Goal: Task Accomplishment & Management: Use online tool/utility

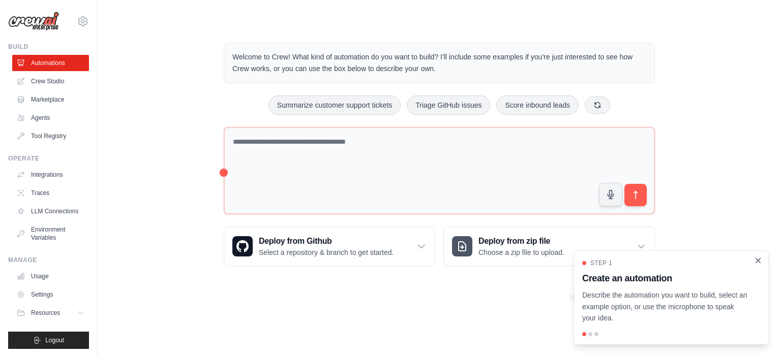
click at [757, 262] on icon "Close walkthrough" at bounding box center [758, 260] width 5 height 5
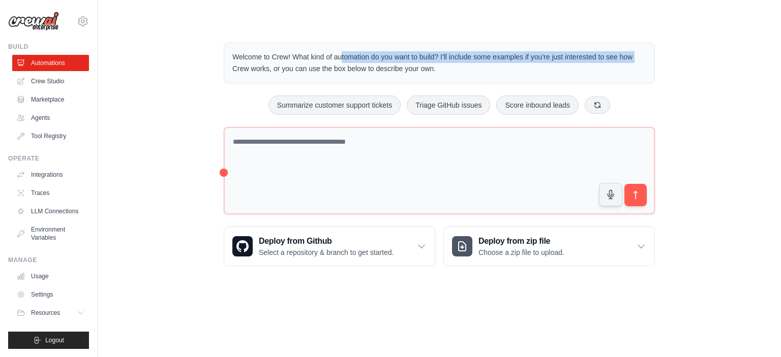
drag, startPoint x: 295, startPoint y: 58, endPoint x: 647, endPoint y: 61, distance: 351.9
click at [647, 61] on div "Welcome to Crew! What kind of automation do you want to build? I'll include som…" at bounding box center [439, 63] width 431 height 41
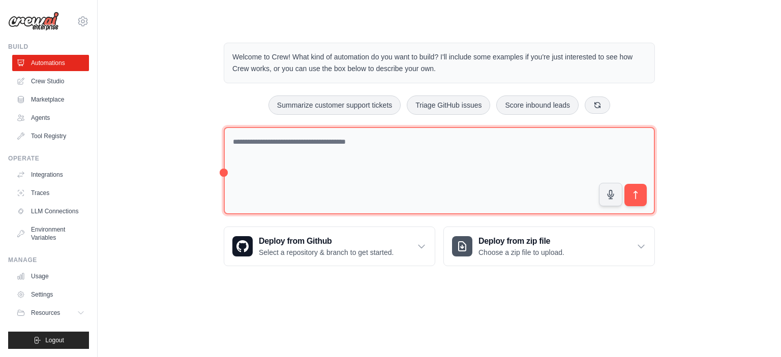
click at [276, 162] on textarea at bounding box center [439, 171] width 431 height 88
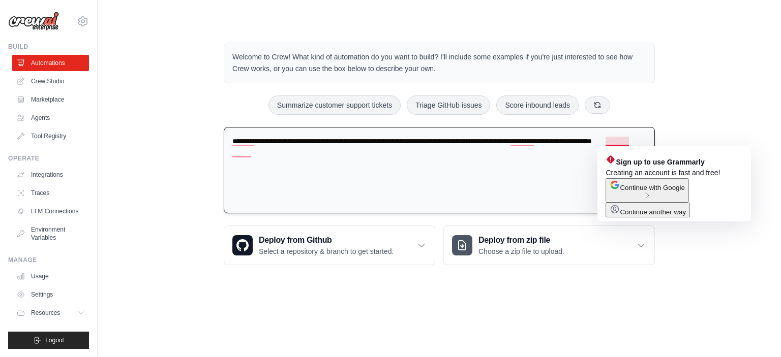
click at [493, 178] on textarea "**********" at bounding box center [439, 170] width 431 height 87
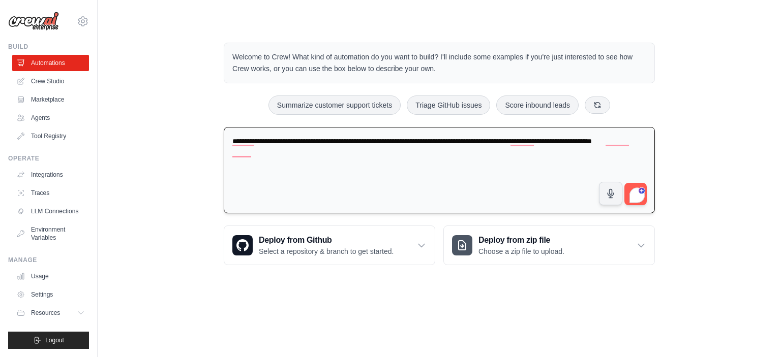
click at [568, 170] on textarea "**********" at bounding box center [439, 170] width 431 height 87
type textarea "**********"
click at [564, 243] on h3 "Deploy from zip file" at bounding box center [521, 240] width 86 height 12
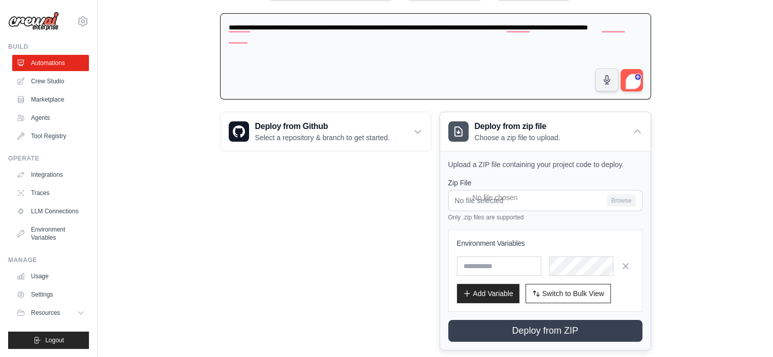
scroll to position [131, 0]
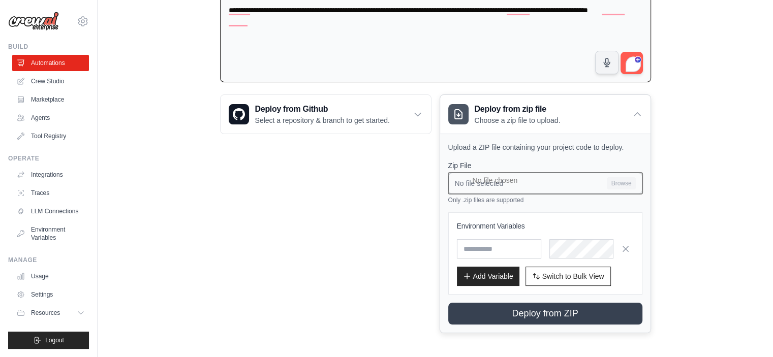
click at [626, 181] on input "No file selected Browse" at bounding box center [545, 183] width 194 height 21
click at [637, 110] on icon at bounding box center [638, 114] width 10 height 10
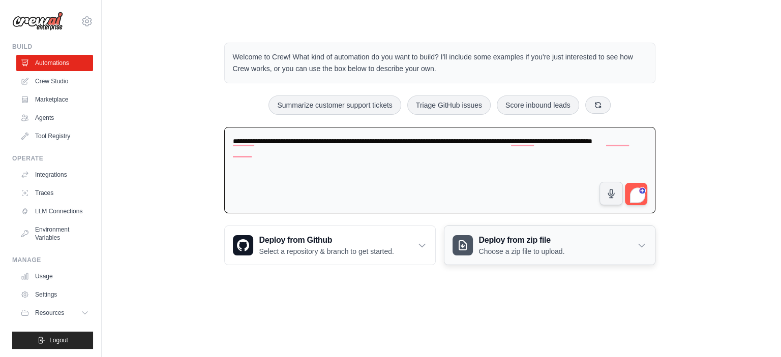
scroll to position [0, 0]
click at [545, 161] on textarea "**********" at bounding box center [439, 170] width 431 height 87
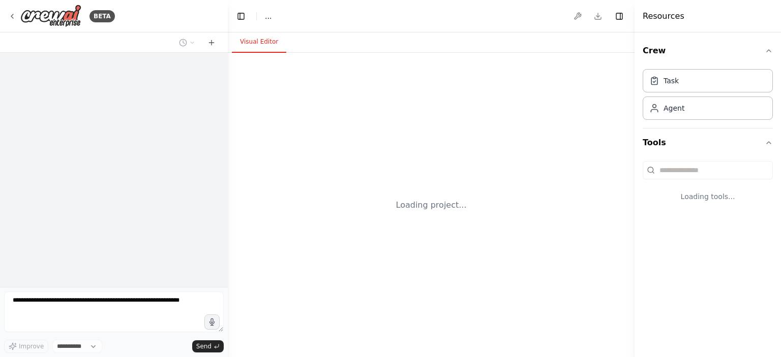
select select "****"
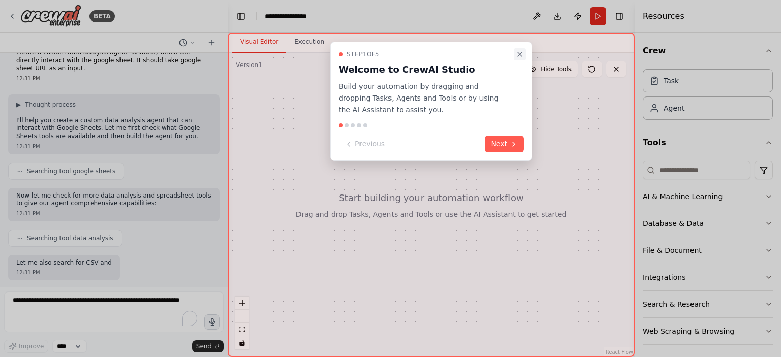
scroll to position [68, 0]
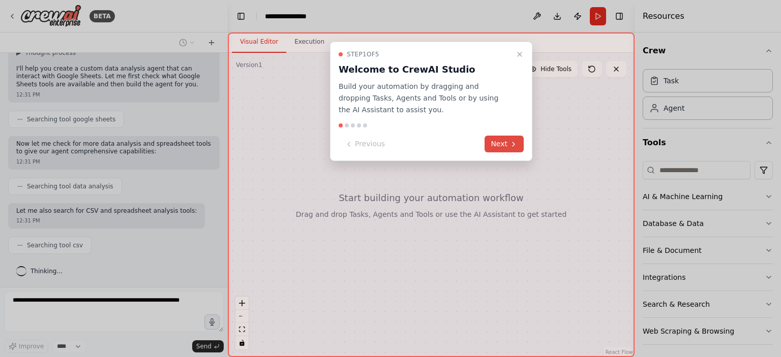
click at [502, 148] on button "Next" at bounding box center [504, 144] width 39 height 17
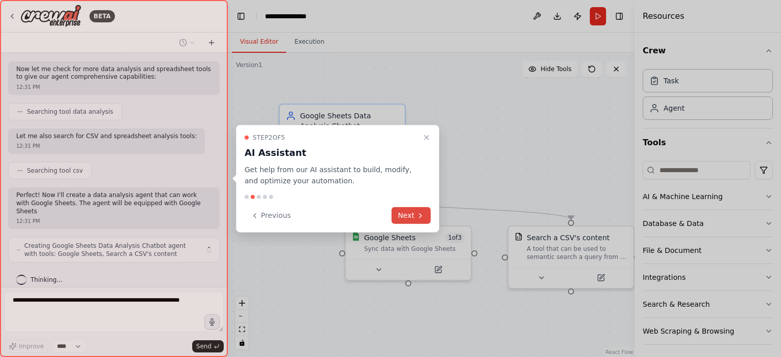
scroll to position [151, 0]
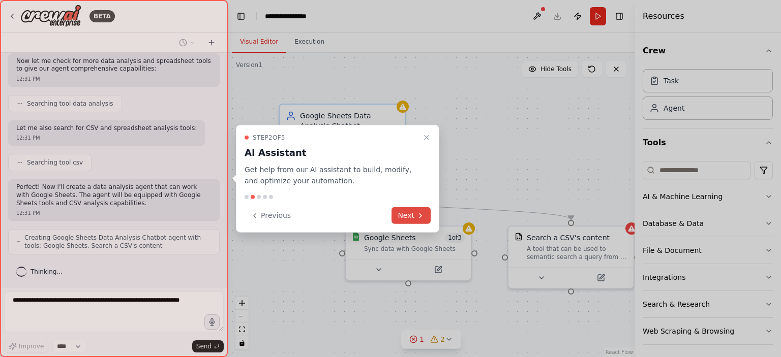
click at [407, 213] on button "Next" at bounding box center [411, 215] width 39 height 17
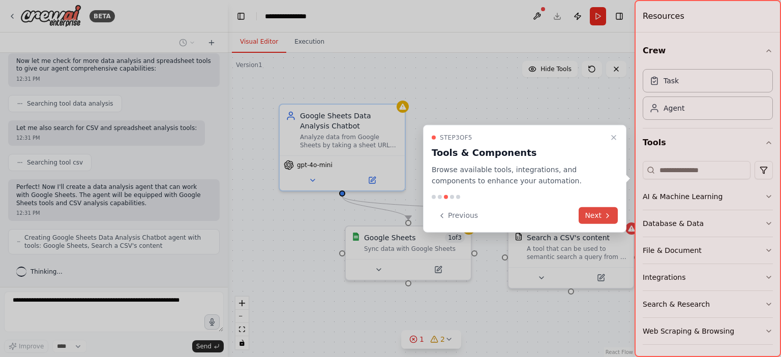
click at [610, 216] on icon at bounding box center [608, 216] width 8 height 8
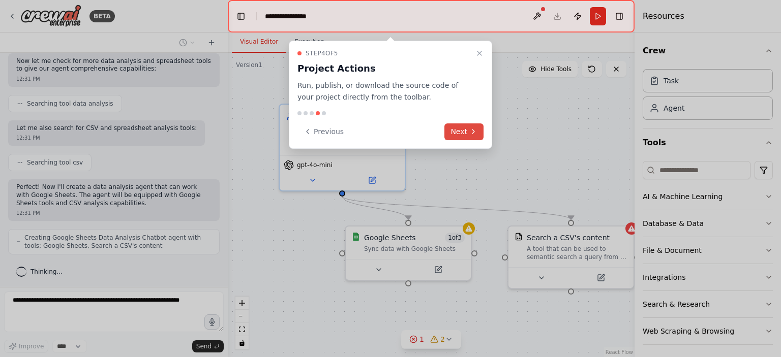
click at [481, 132] on button "Next" at bounding box center [463, 132] width 39 height 17
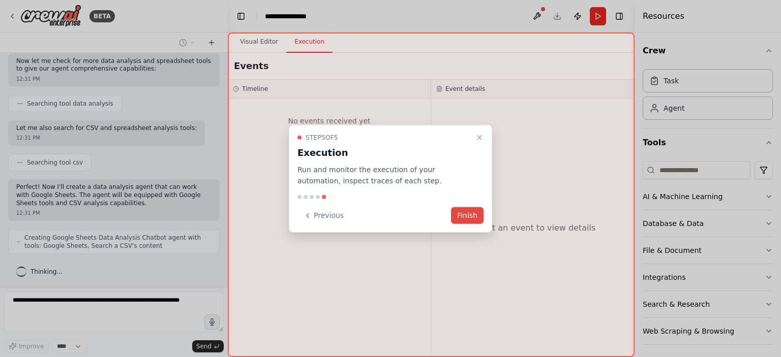
click at [473, 214] on button "Finish" at bounding box center [467, 215] width 33 height 17
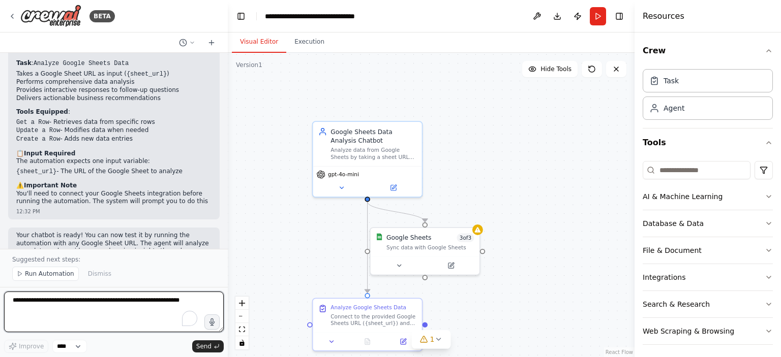
scroll to position [1062, 0]
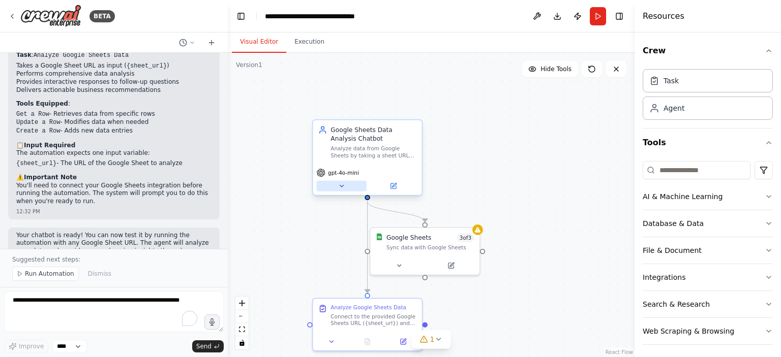
click at [338, 187] on icon at bounding box center [341, 186] width 7 height 7
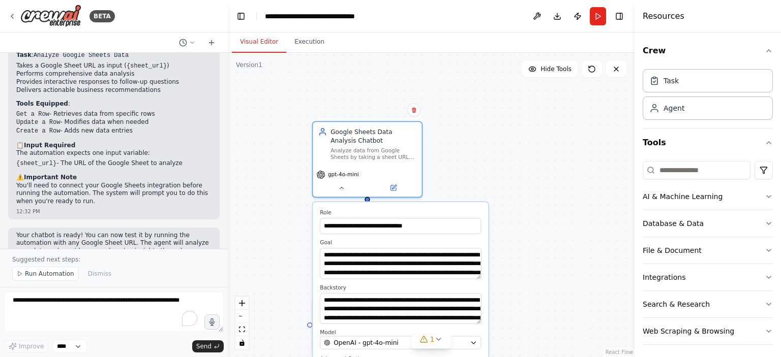
scroll to position [3, 0]
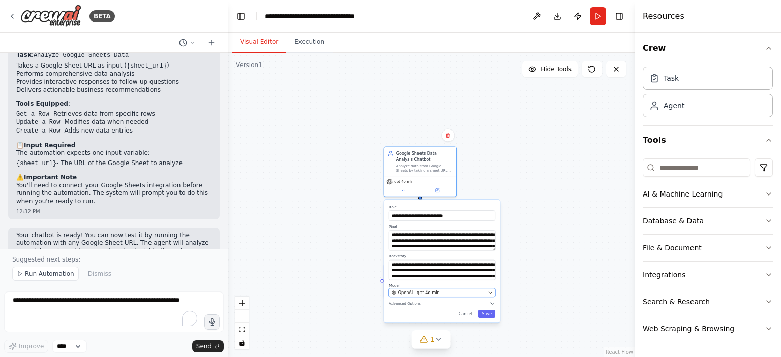
click at [486, 292] on div "OpenAI - gpt-4o-mini" at bounding box center [439, 293] width 94 height 6
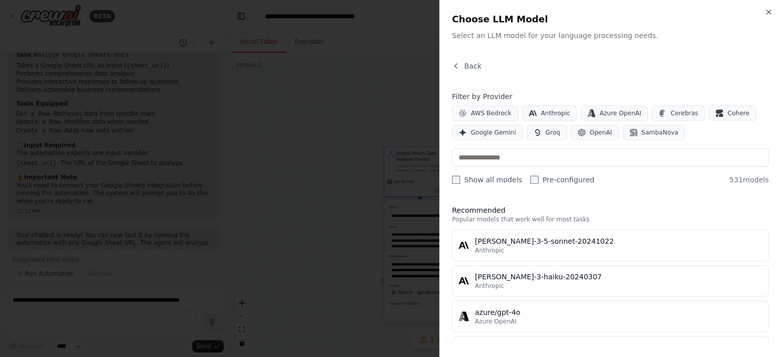
click at [328, 158] on div at bounding box center [390, 178] width 781 height 357
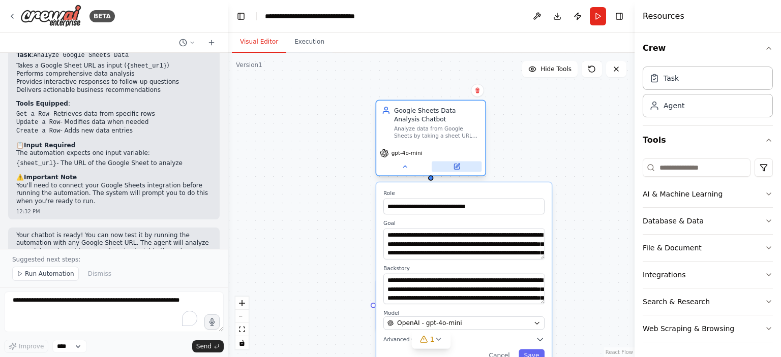
click at [458, 166] on icon at bounding box center [456, 166] width 5 height 5
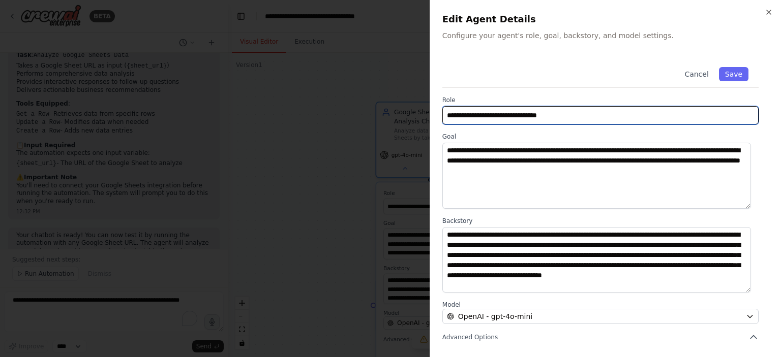
click at [523, 119] on input "**********" at bounding box center [600, 115] width 316 height 18
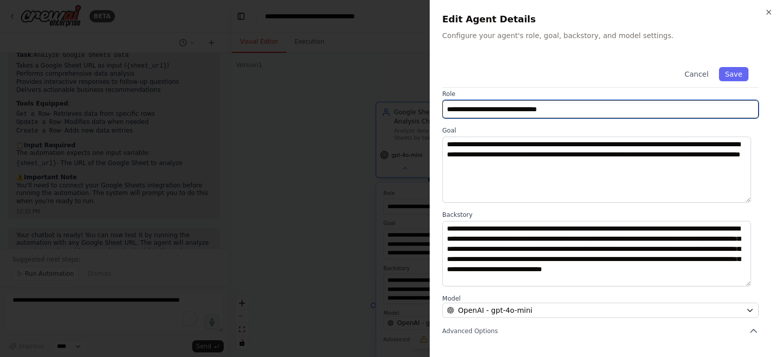
scroll to position [0, 0]
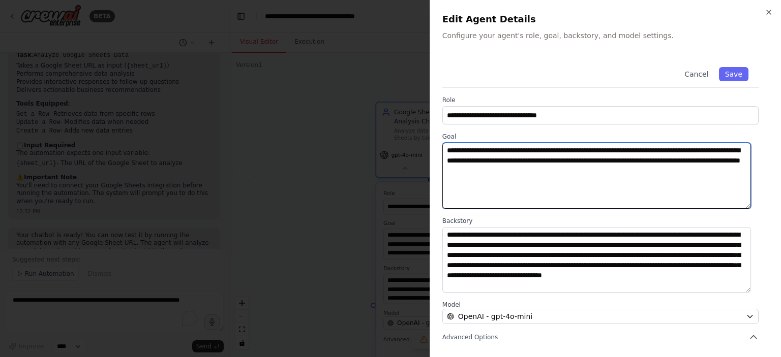
click at [493, 157] on textarea "**********" at bounding box center [596, 176] width 309 height 66
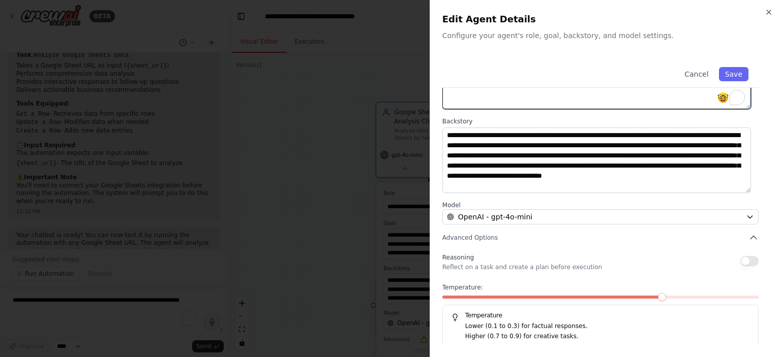
scroll to position [102, 0]
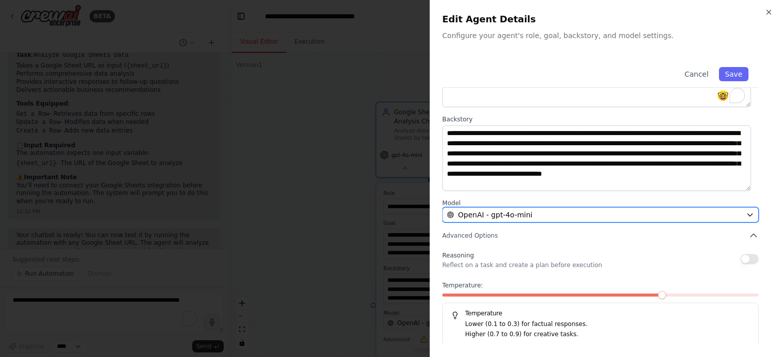
click at [746, 215] on icon "button" at bounding box center [750, 215] width 8 height 8
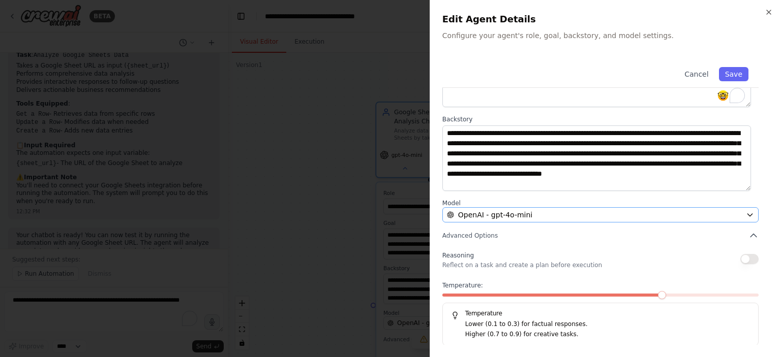
scroll to position [0, 0]
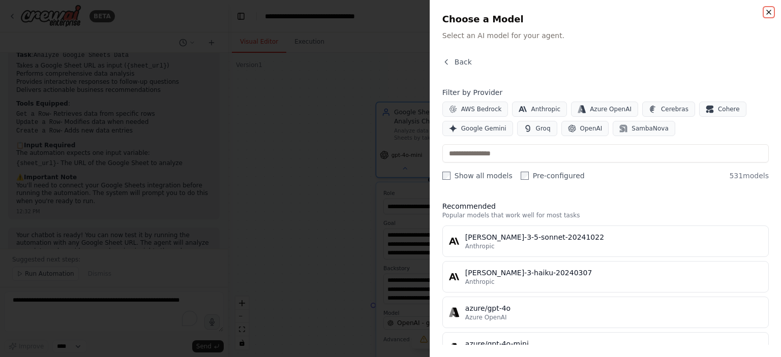
click at [769, 10] on icon "button" at bounding box center [769, 12] width 8 height 8
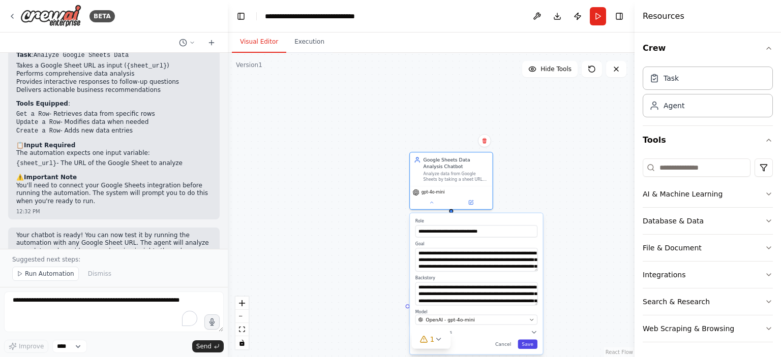
click at [533, 345] on button "Save" at bounding box center [528, 344] width 20 height 9
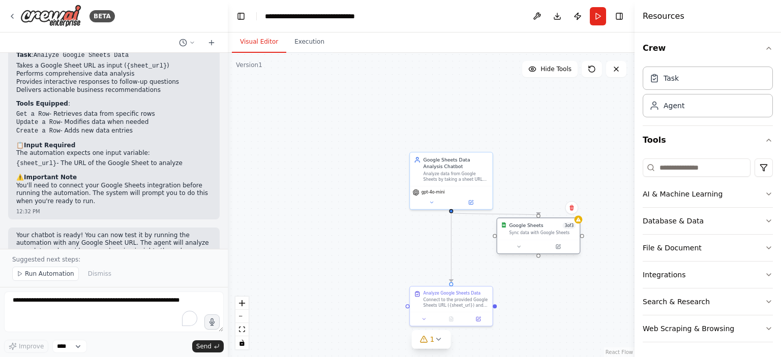
drag, startPoint x: 507, startPoint y: 244, endPoint x: 551, endPoint y: 233, distance: 45.5
click at [551, 233] on div "Sync data with Google Sheets" at bounding box center [542, 233] width 67 height 6
click at [426, 317] on icon at bounding box center [425, 318] width 6 height 6
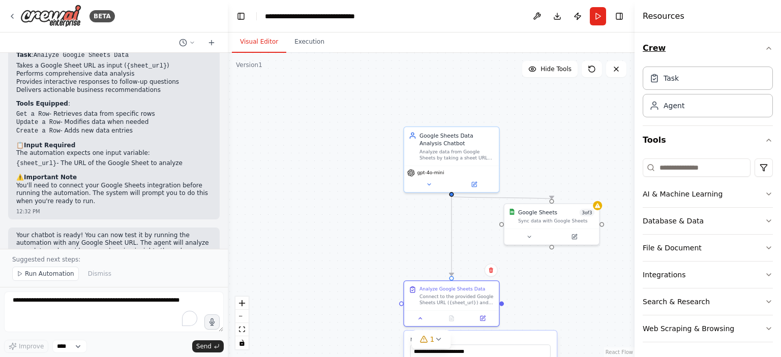
click at [765, 47] on icon "button" at bounding box center [769, 48] width 8 height 8
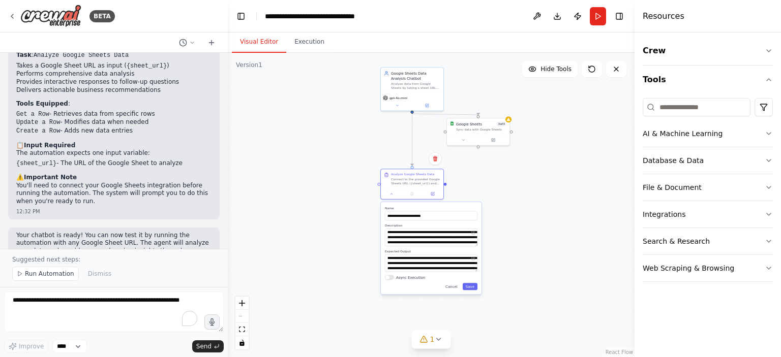
drag, startPoint x: 589, startPoint y: 298, endPoint x: 527, endPoint y: 168, distance: 144.2
click at [527, 168] on div ".deletable-edge-delete-btn { width: 20px; height: 20px; border: 0px solid #ffff…" at bounding box center [431, 205] width 407 height 305
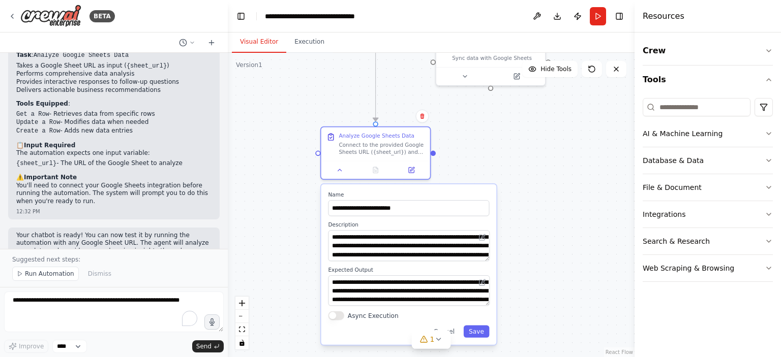
drag, startPoint x: 472, startPoint y: 166, endPoint x: 537, endPoint y: 155, distance: 66.0
click at [537, 155] on div ".deletable-edge-delete-btn { width: 20px; height: 20px; border: 0px solid #ffff…" at bounding box center [431, 205] width 407 height 305
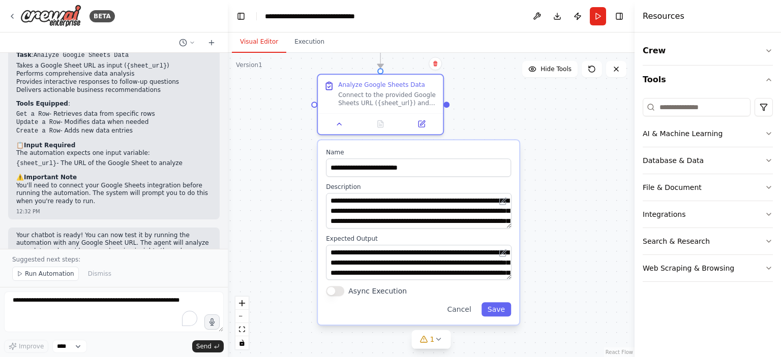
drag, startPoint x: 590, startPoint y: 234, endPoint x: 613, endPoint y: 199, distance: 41.6
click at [613, 199] on div ".deletable-edge-delete-btn { width: 20px; height: 20px; border: 0px solid #ffff…" at bounding box center [431, 205] width 407 height 305
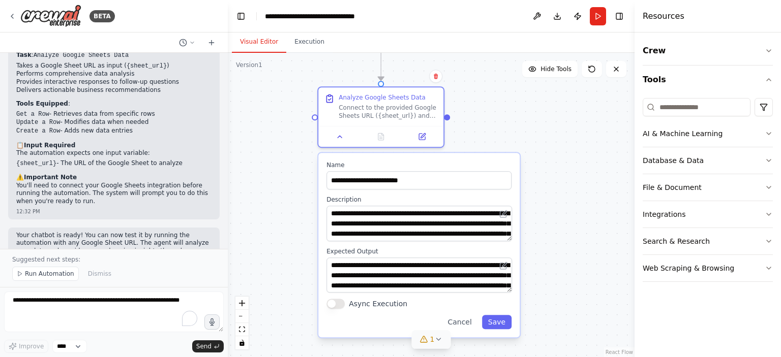
click at [433, 343] on span "1" at bounding box center [432, 340] width 5 height 10
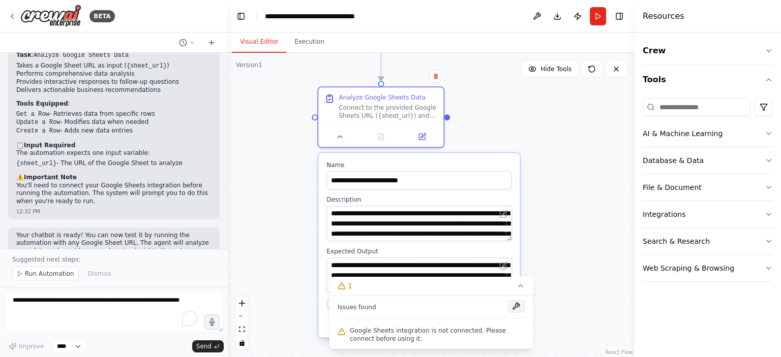
click at [519, 306] on button at bounding box center [515, 307] width 17 height 12
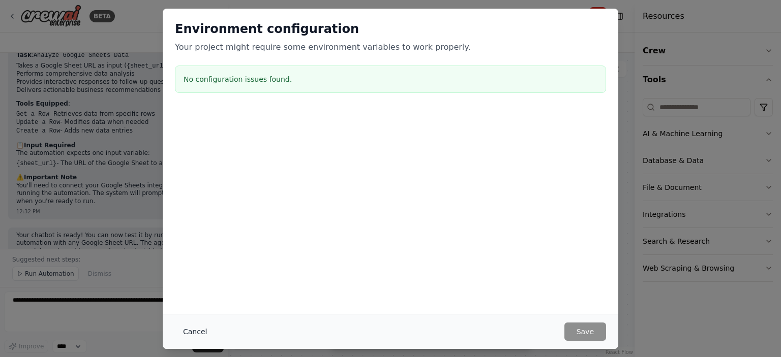
click at [200, 330] on button "Cancel" at bounding box center [195, 332] width 40 height 18
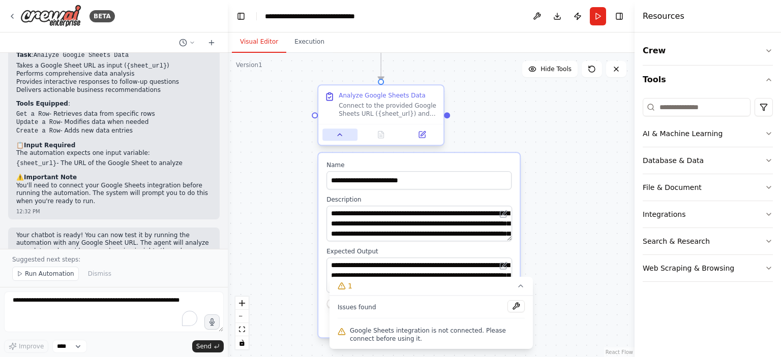
click at [342, 137] on icon at bounding box center [340, 135] width 8 height 8
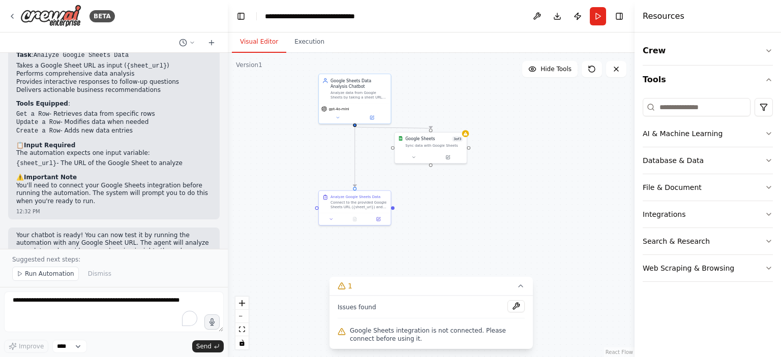
drag, startPoint x: 553, startPoint y: 205, endPoint x: 463, endPoint y: 238, distance: 95.9
click at [463, 238] on div ".deletable-edge-delete-btn { width: 20px; height: 20px; border: 0px solid #ffff…" at bounding box center [431, 205] width 407 height 305
click at [450, 142] on div "Sync data with Google Sheets" at bounding box center [434, 144] width 58 height 5
click at [415, 157] on icon at bounding box center [413, 156] width 5 height 5
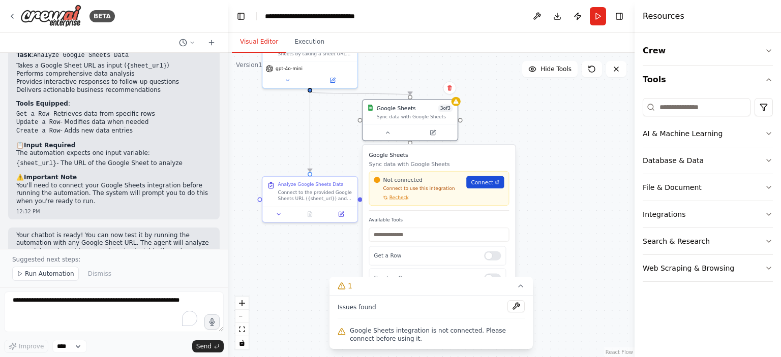
click at [488, 184] on span "Connect" at bounding box center [482, 182] width 22 height 8
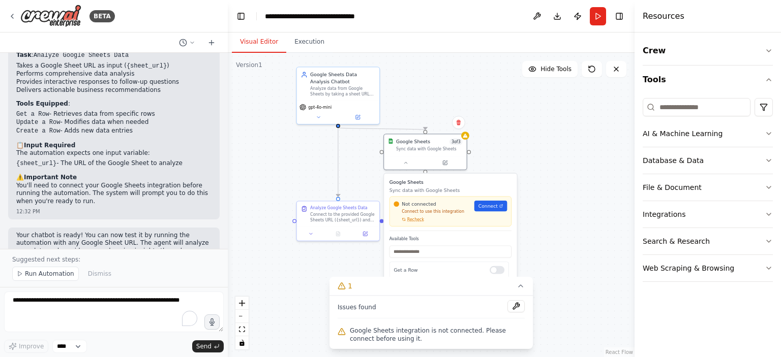
drag, startPoint x: 558, startPoint y: 240, endPoint x: 569, endPoint y: 256, distance: 19.0
click at [569, 256] on div ".deletable-edge-delete-btn { width: 20px; height: 20px; border: 0px solid #ffff…" at bounding box center [431, 205] width 407 height 305
click at [447, 160] on icon at bounding box center [445, 162] width 6 height 6
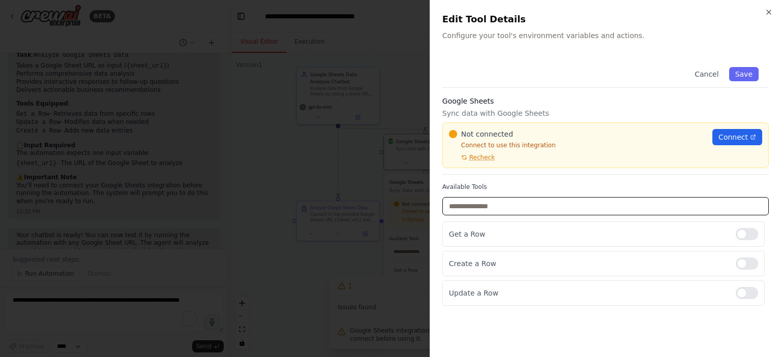
click at [484, 202] on input "text" at bounding box center [605, 206] width 326 height 18
type input "*****"
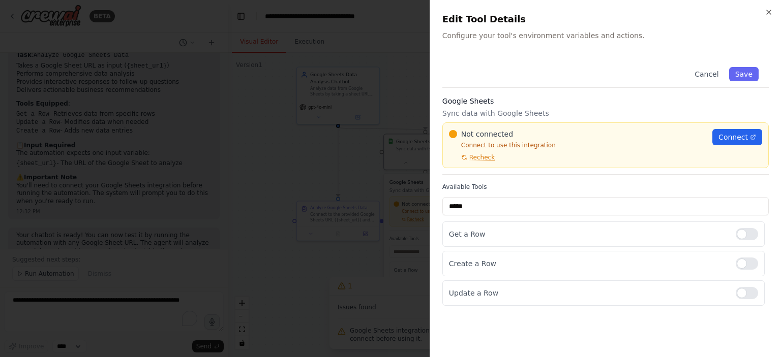
click at [768, 16] on h2 "Edit Tool Details" at bounding box center [605, 19] width 326 height 14
click at [769, 10] on icon "button" at bounding box center [769, 12] width 8 height 8
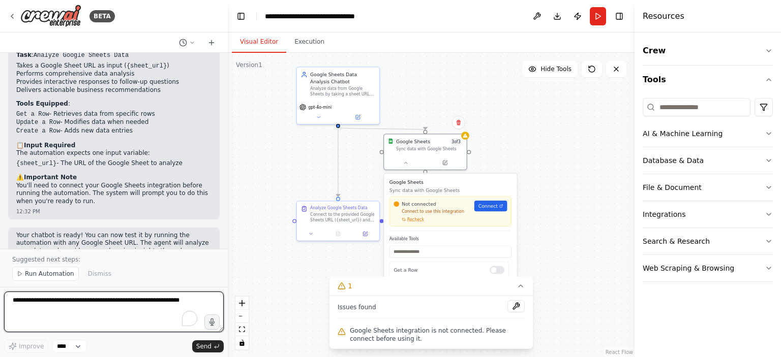
click at [140, 311] on textarea "To enrich screen reader interactions, please activate Accessibility in Grammarl…" at bounding box center [114, 312] width 220 height 41
type textarea "*"
type textarea "**********"
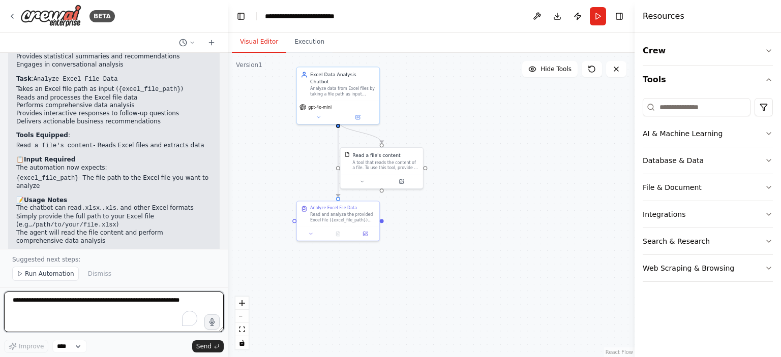
scroll to position [2244, 0]
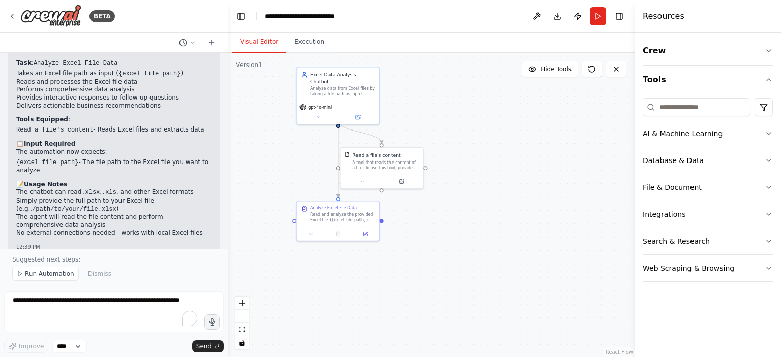
click at [202, 284] on div "Suggested next steps: Run Automation Dismiss" at bounding box center [114, 268] width 228 height 38
drag, startPoint x: 393, startPoint y: 156, endPoint x: 441, endPoint y: 144, distance: 49.6
click at [441, 144] on div "Read a file's content A tool that reads the content of a file. To use this tool…" at bounding box center [429, 146] width 67 height 19
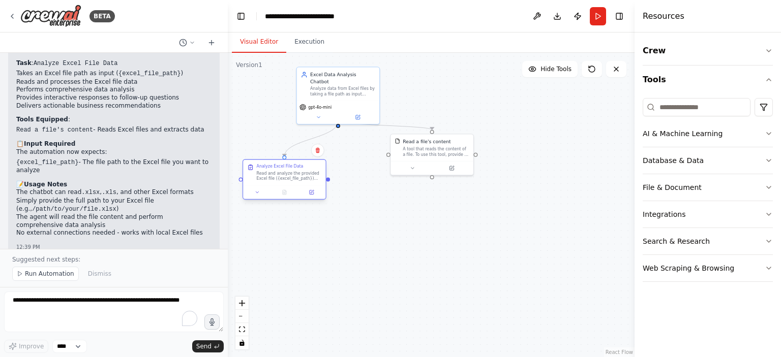
drag, startPoint x: 356, startPoint y: 213, endPoint x: 304, endPoint y: 172, distance: 66.6
click at [304, 172] on div "Read and analyze the provided Excel file ({excel_file_path}) and perform compre…" at bounding box center [289, 176] width 65 height 11
drag, startPoint x: 449, startPoint y: 141, endPoint x: 444, endPoint y: 172, distance: 30.9
click at [444, 172] on div "Read a file's content A tool that reads the content of a file. To use this tool…" at bounding box center [429, 173] width 67 height 19
click at [407, 195] on icon at bounding box center [406, 194] width 6 height 6
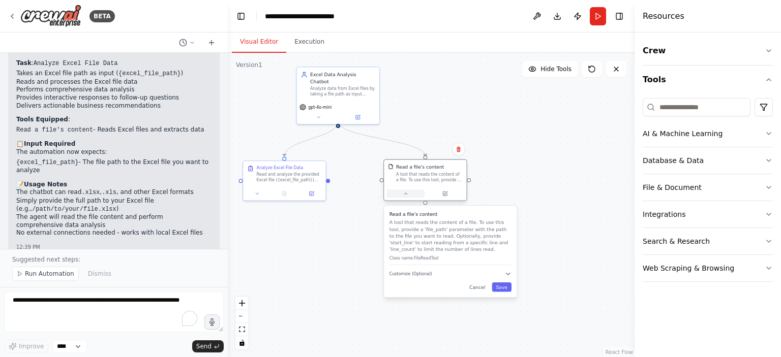
click at [407, 195] on icon at bounding box center [406, 194] width 6 height 6
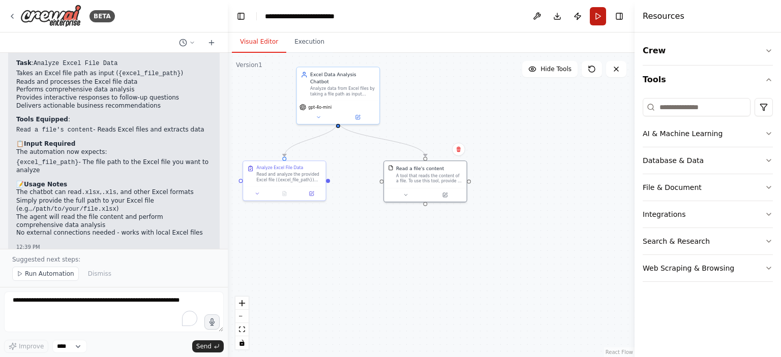
click at [600, 16] on button "Run" at bounding box center [598, 16] width 16 height 18
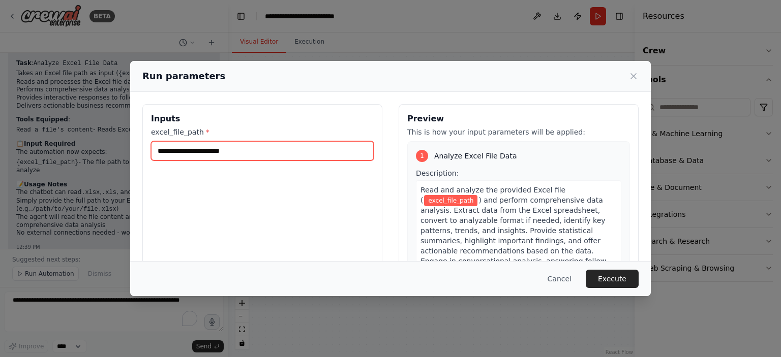
click at [245, 153] on input "excel_file_path *" at bounding box center [262, 150] width 223 height 19
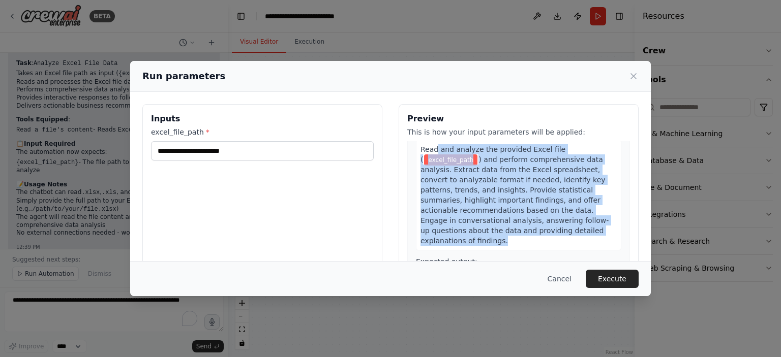
drag, startPoint x: 430, startPoint y: 152, endPoint x: 492, endPoint y: 227, distance: 97.9
click at [495, 227] on div "Read and analyze the provided Excel file ( excel_file_path ) and perform compre…" at bounding box center [518, 195] width 205 height 111
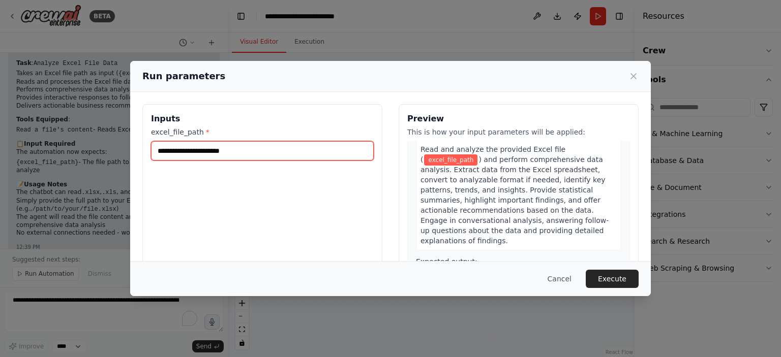
click at [260, 152] on input "excel_file_path *" at bounding box center [262, 150] width 223 height 19
paste input "**********"
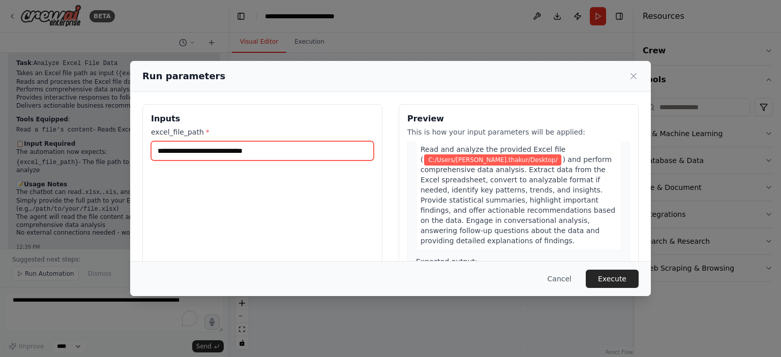
click at [287, 150] on input "**********" at bounding box center [262, 150] width 223 height 19
paste input "**********"
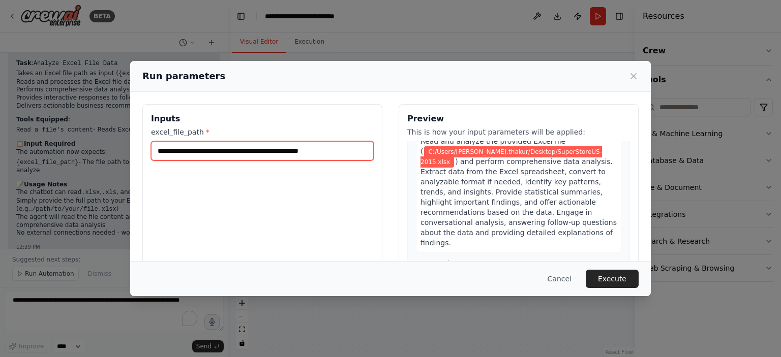
scroll to position [51, 0]
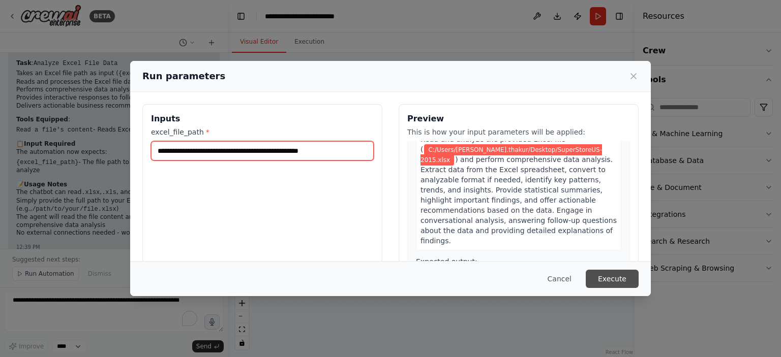
type input "**********"
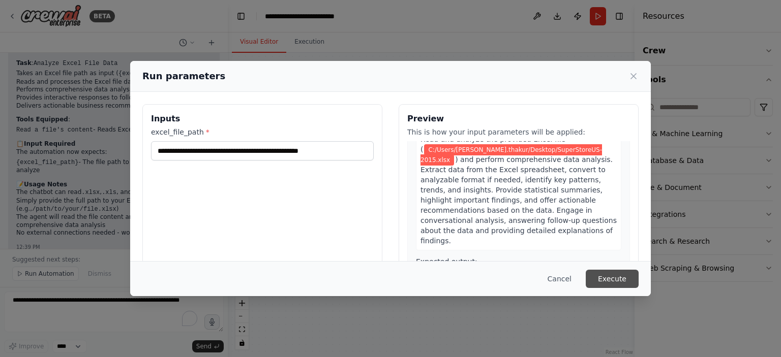
click at [613, 283] on button "Execute" at bounding box center [612, 279] width 53 height 18
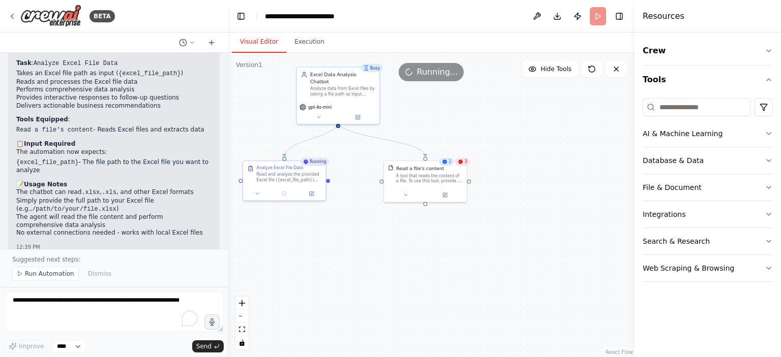
click at [464, 165] on div "3" at bounding box center [462, 162] width 15 height 8
click at [462, 165] on div "3" at bounding box center [462, 162] width 15 height 8
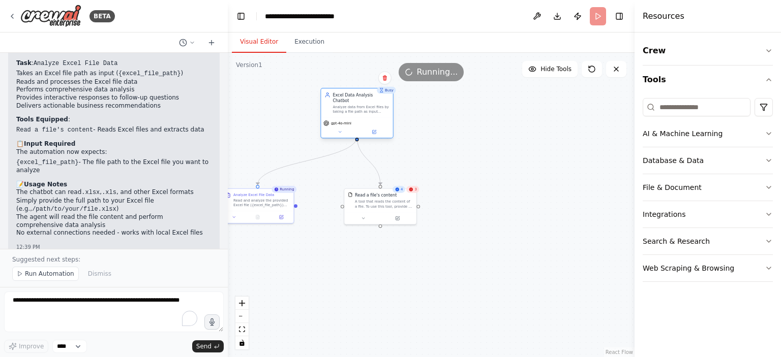
drag, startPoint x: 303, startPoint y: 121, endPoint x: 361, endPoint y: 101, distance: 61.3
click at [361, 105] on div "Analyze data from Excel files by taking a file path as input ({excel_file_path}…" at bounding box center [361, 109] width 56 height 9
drag, startPoint x: 370, startPoint y: 205, endPoint x: 458, endPoint y: 212, distance: 87.7
click at [458, 212] on div "A tool that reads the content of a file. To use this tool, provide a 'file_path…" at bounding box center [466, 208] width 58 height 9
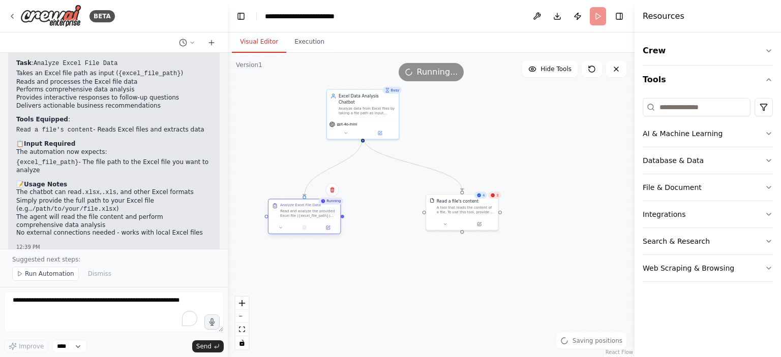
drag, startPoint x: 253, startPoint y: 204, endPoint x: 302, endPoint y: 214, distance: 49.4
click at [302, 214] on div "Read and analyze the provided Excel file ({excel_file_path}) and perform compre…" at bounding box center [308, 213] width 56 height 9
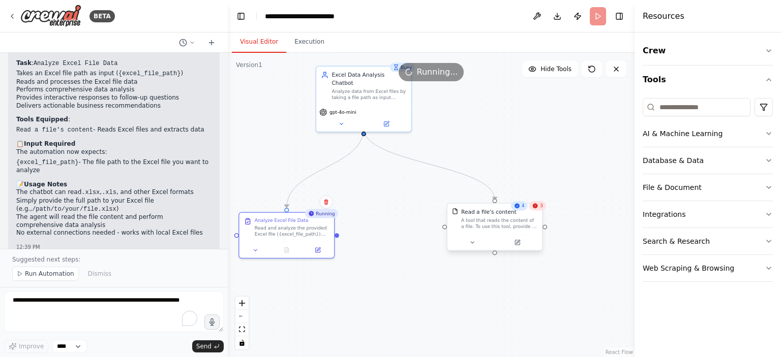
drag, startPoint x: 527, startPoint y: 223, endPoint x: 506, endPoint y: 221, distance: 21.4
click at [506, 221] on div "A tool that reads the content of a file. To use this tool, provide a 'file_path…" at bounding box center [499, 224] width 76 height 12
click at [474, 242] on icon at bounding box center [472, 243] width 6 height 6
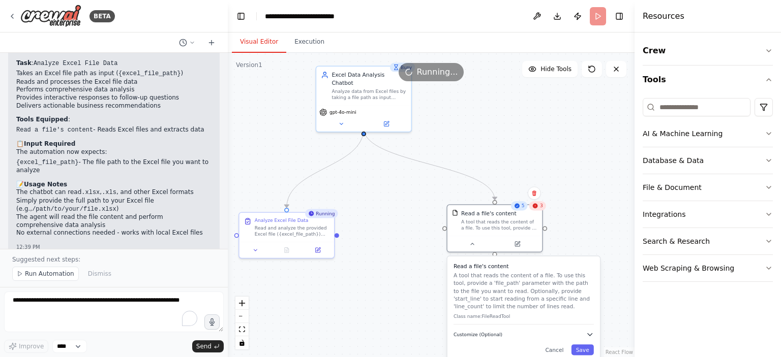
click at [590, 333] on icon "button" at bounding box center [590, 335] width 8 height 8
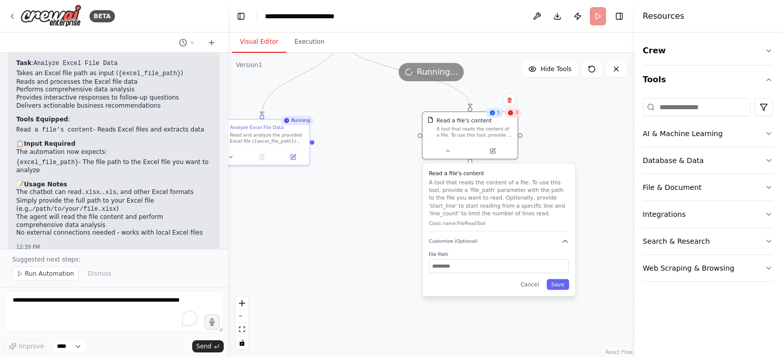
drag, startPoint x: 607, startPoint y: 296, endPoint x: 593, endPoint y: 198, distance: 99.7
click at [593, 198] on div ".deletable-edge-delete-btn { width: 20px; height: 20px; border: 0px solid #ffff…" at bounding box center [431, 205] width 407 height 305
click at [561, 242] on icon "button" at bounding box center [565, 242] width 8 height 8
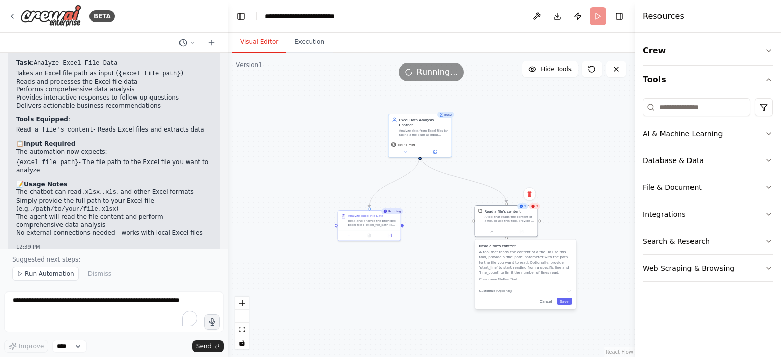
drag, startPoint x: 433, startPoint y: 224, endPoint x: 418, endPoint y: 288, distance: 65.3
click at [418, 288] on div ".deletable-edge-delete-btn { width: 20px; height: 20px; border: 0px solid #ffff…" at bounding box center [431, 205] width 407 height 305
click at [413, 264] on div ".deletable-edge-delete-btn { width: 20px; height: 20px; border: 0px solid #ffff…" at bounding box center [431, 205] width 407 height 305
click at [490, 231] on icon at bounding box center [492, 231] width 4 height 4
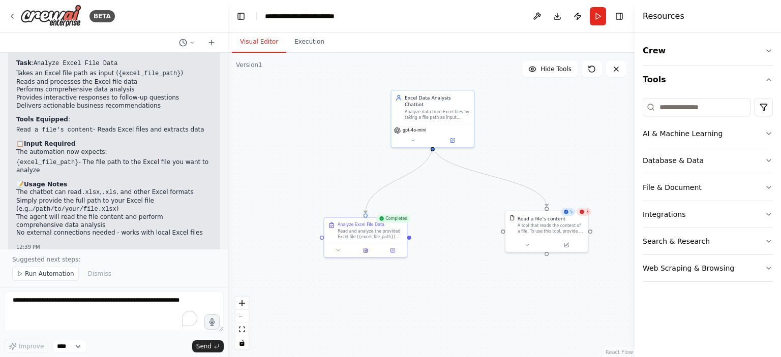
drag, startPoint x: 401, startPoint y: 243, endPoint x: 441, endPoint y: 263, distance: 45.5
click at [441, 268] on div ".deletable-edge-delete-btn { width: 20px; height: 20px; border: 0px solid #ffff…" at bounding box center [431, 205] width 407 height 305
click at [366, 249] on icon at bounding box center [365, 249] width 2 height 0
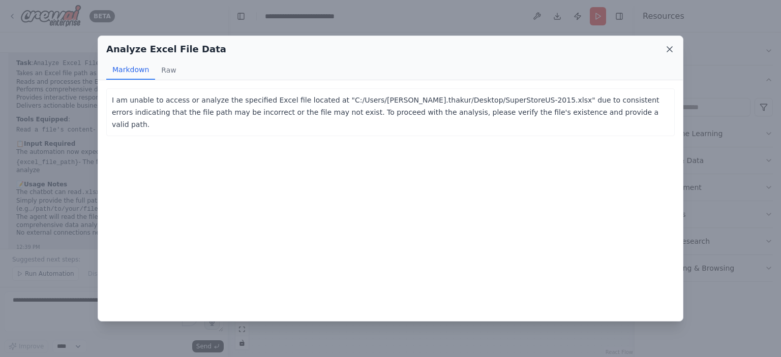
click at [669, 51] on icon at bounding box center [670, 49] width 10 height 10
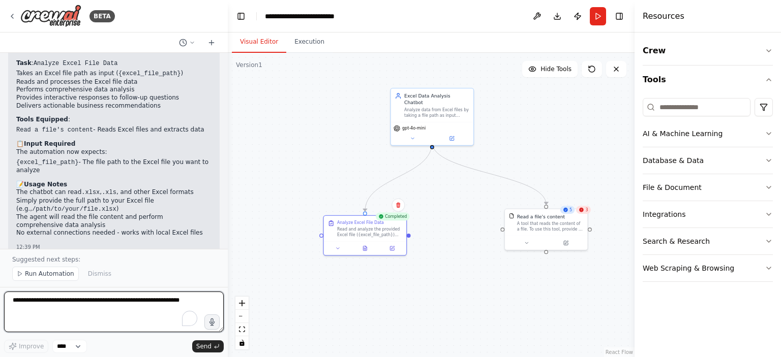
click at [124, 307] on textarea "To enrich screen reader interactions, please activate Accessibility in Grammarl…" at bounding box center [114, 312] width 220 height 41
type textarea "**********"
click at [183, 305] on textarea "**********" at bounding box center [114, 312] width 220 height 41
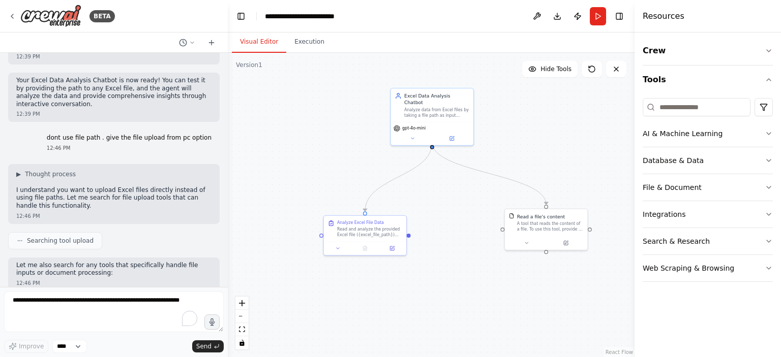
scroll to position [2494, 0]
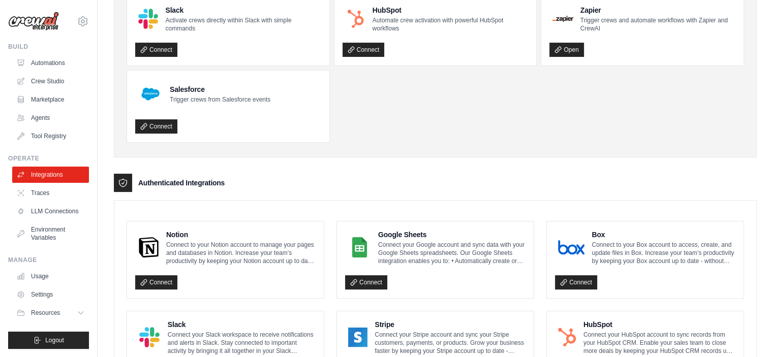
scroll to position [102, 0]
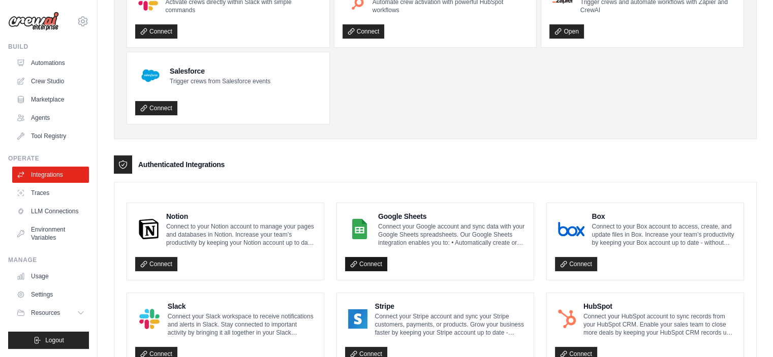
click at [364, 266] on link "Connect" at bounding box center [366, 264] width 42 height 14
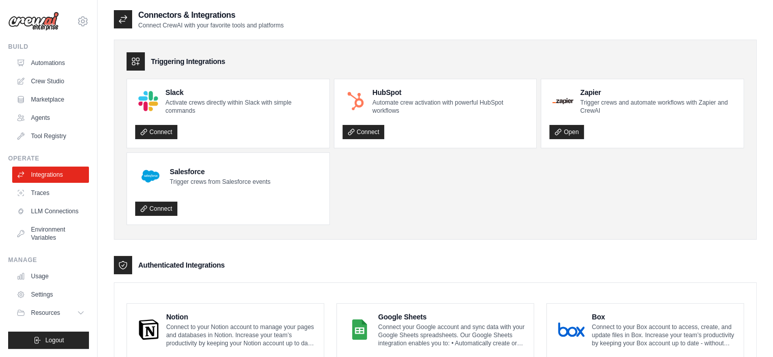
scroll to position [0, 0]
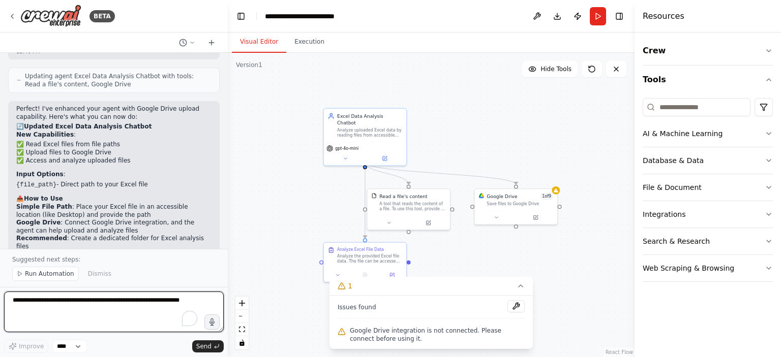
scroll to position [3286, 0]
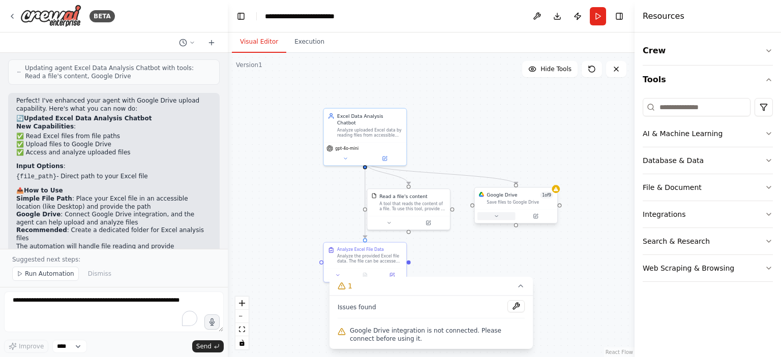
click at [495, 215] on icon at bounding box center [497, 217] width 6 height 6
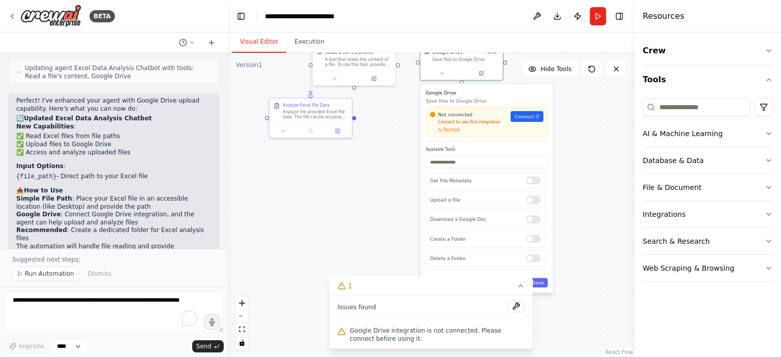
drag, startPoint x: 595, startPoint y: 173, endPoint x: 541, endPoint y: 29, distance: 154.3
click at [541, 29] on main "**********" at bounding box center [431, 178] width 407 height 357
click at [468, 164] on input "text" at bounding box center [487, 162] width 122 height 12
click at [447, 201] on p "Upload a File" at bounding box center [475, 200] width 91 height 7
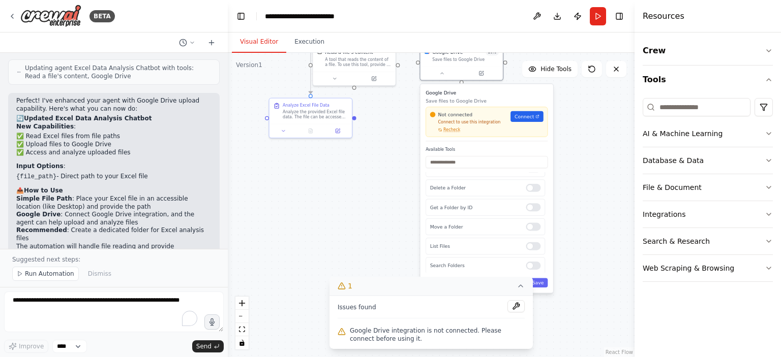
click at [523, 287] on icon at bounding box center [521, 286] width 8 height 8
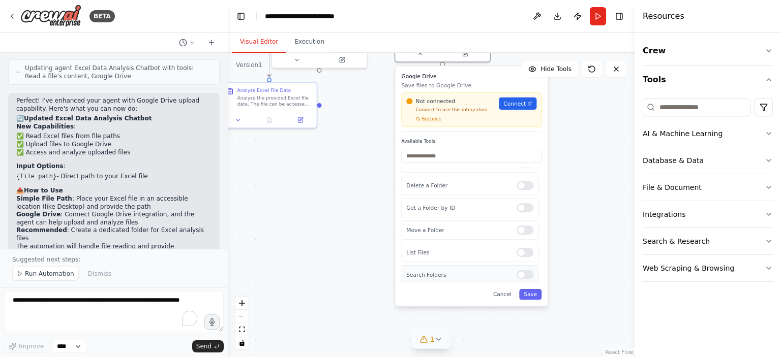
click at [519, 271] on div at bounding box center [525, 275] width 17 height 9
click at [433, 200] on p "Upload a File" at bounding box center [458, 200] width 104 height 8
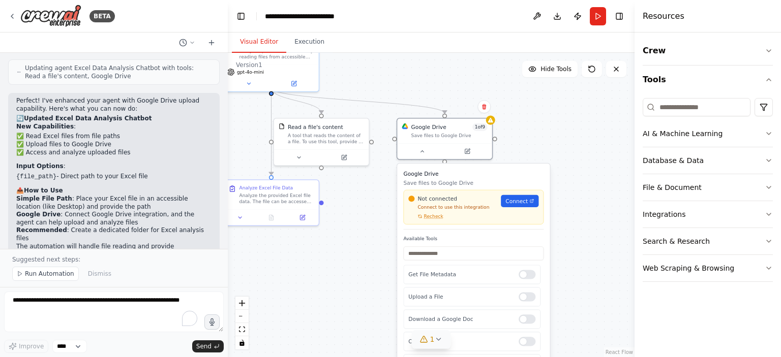
drag, startPoint x: 584, startPoint y: 187, endPoint x: 586, endPoint y: 284, distance: 97.7
click at [586, 284] on div ".deletable-edge-delete-btn { width: 20px; height: 20px; border: 0px solid #ffff…" at bounding box center [431, 205] width 407 height 305
click at [484, 129] on span "1 of 9" at bounding box center [479, 126] width 15 height 8
click at [468, 151] on icon at bounding box center [467, 149] width 5 height 5
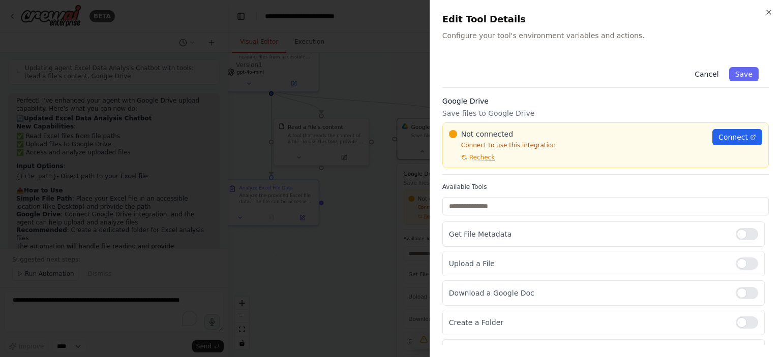
click at [704, 78] on button "Cancel" at bounding box center [707, 74] width 36 height 14
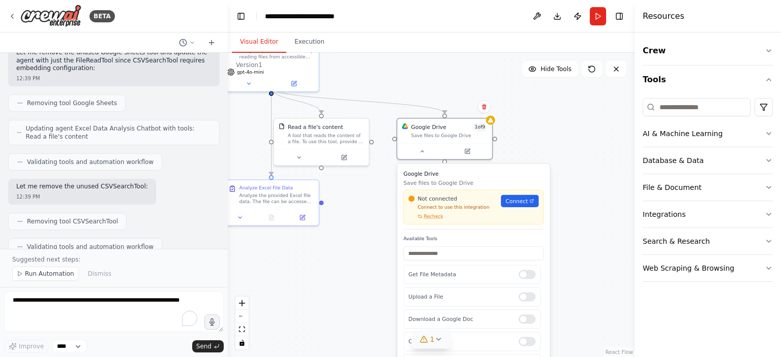
scroll to position [1913, 0]
